Goal: Find specific page/section: Find specific page/section

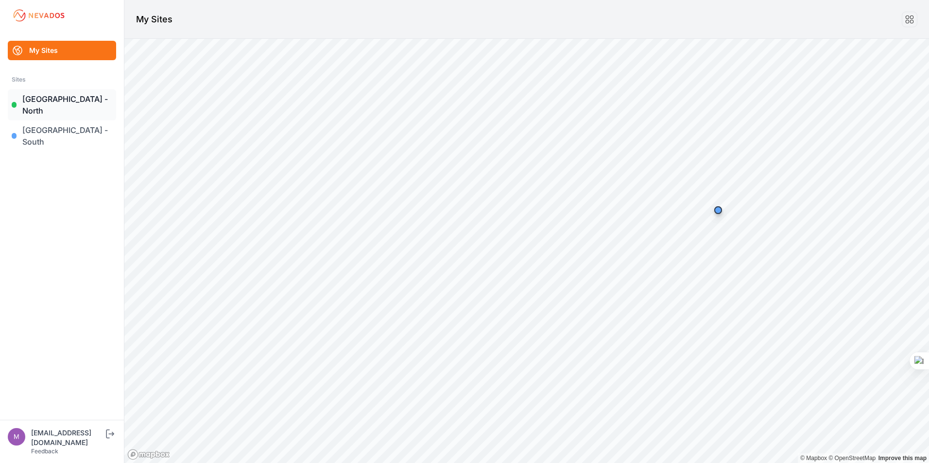
click at [71, 99] on link "[GEOGRAPHIC_DATA] - North" at bounding box center [62, 104] width 108 height 31
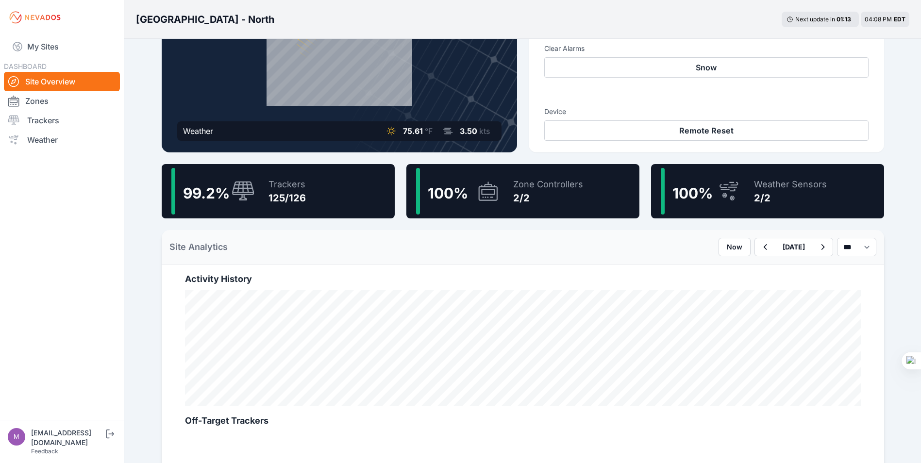
scroll to position [194, 0]
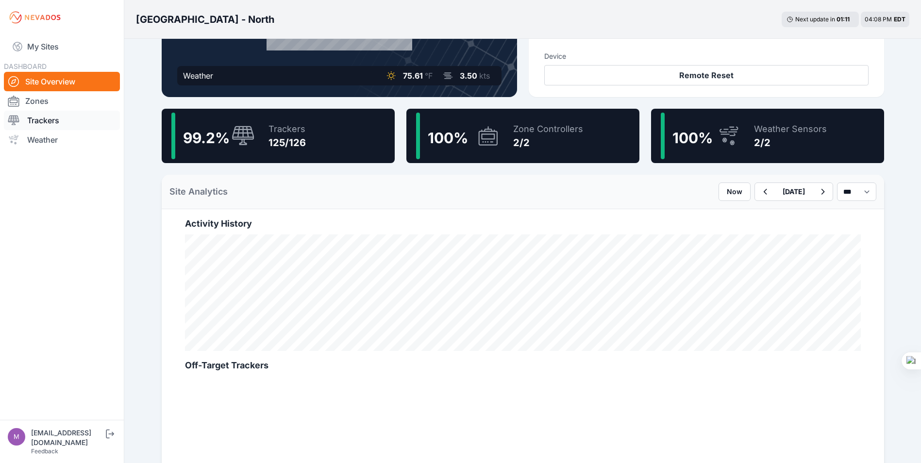
drag, startPoint x: 46, startPoint y: 116, endPoint x: 51, endPoint y: 117, distance: 5.0
click at [46, 117] on link "Trackers" at bounding box center [62, 120] width 116 height 19
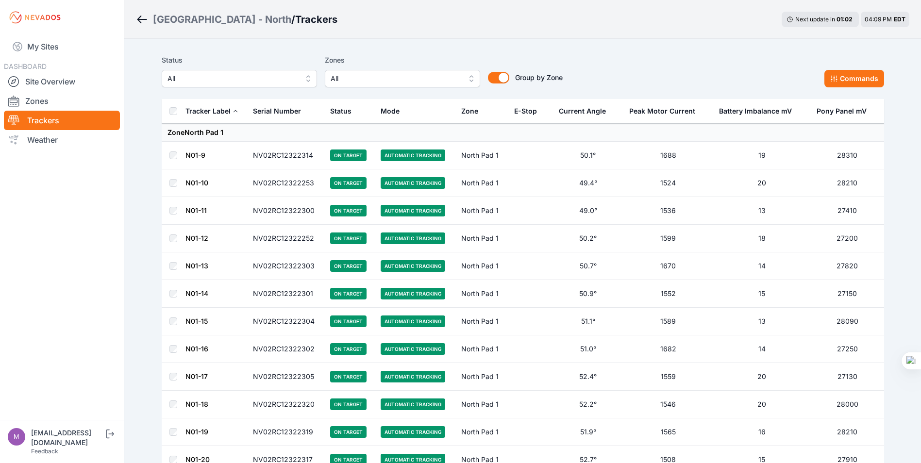
click at [543, 110] on button "E-Stop" at bounding box center [529, 111] width 31 height 23
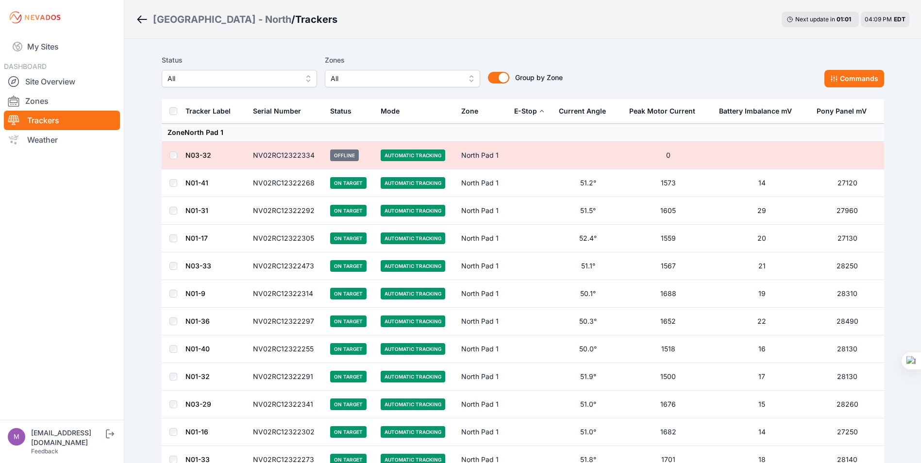
click at [546, 112] on th "E-Stop" at bounding box center [531, 111] width 45 height 25
click at [544, 112] on icon at bounding box center [542, 111] width 6 height 6
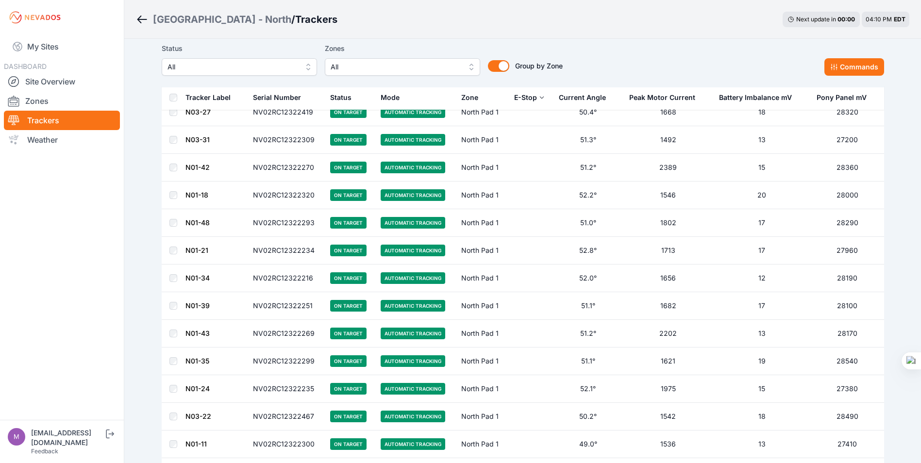
scroll to position [583, 0]
